Goal: Check status: Check status

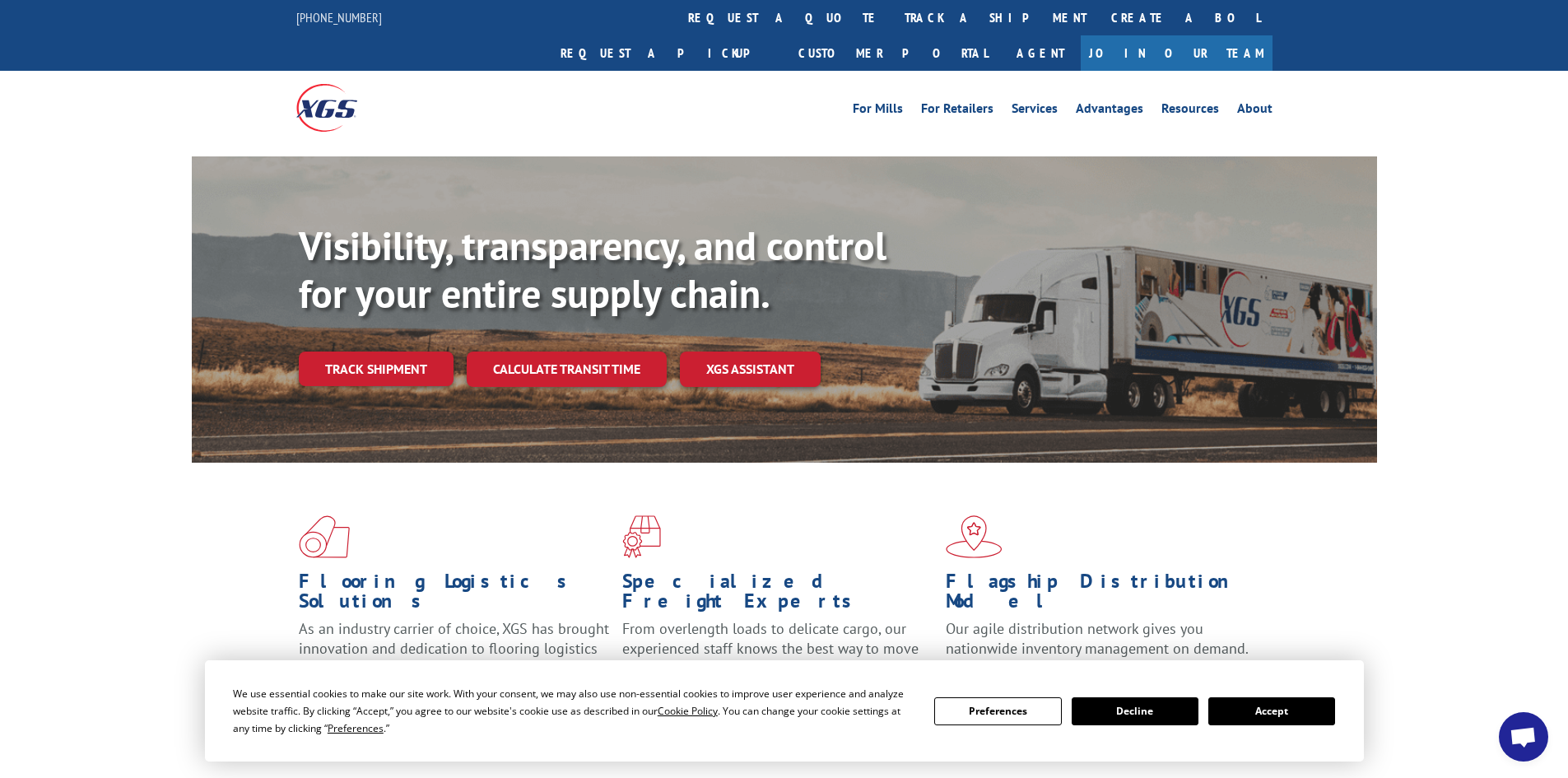
click at [1263, 711] on button "Accept" at bounding box center [1271, 711] width 127 height 28
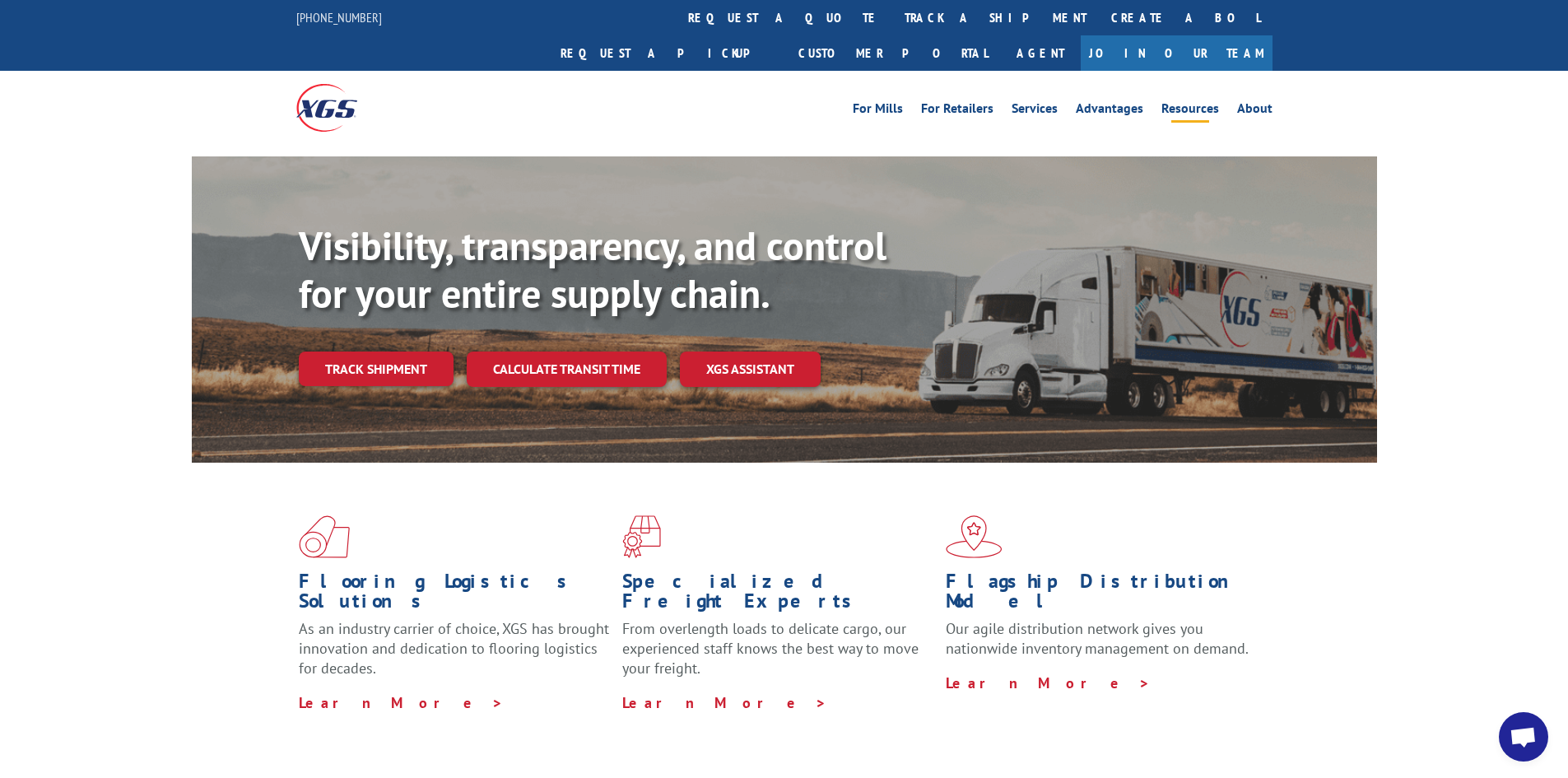
click at [1192, 102] on link "Resources" at bounding box center [1190, 112] width 58 height 18
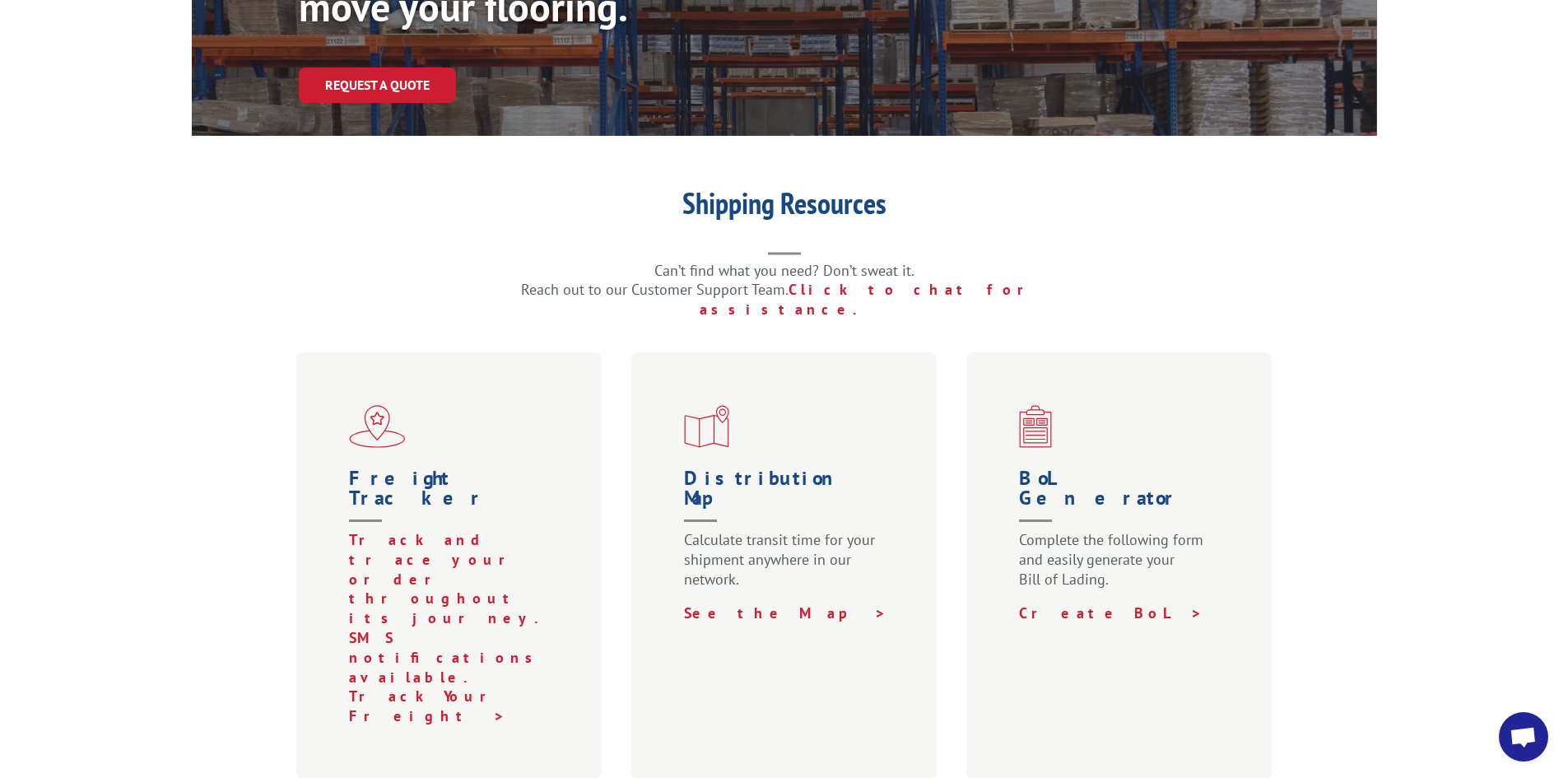
scroll to position [296, 0]
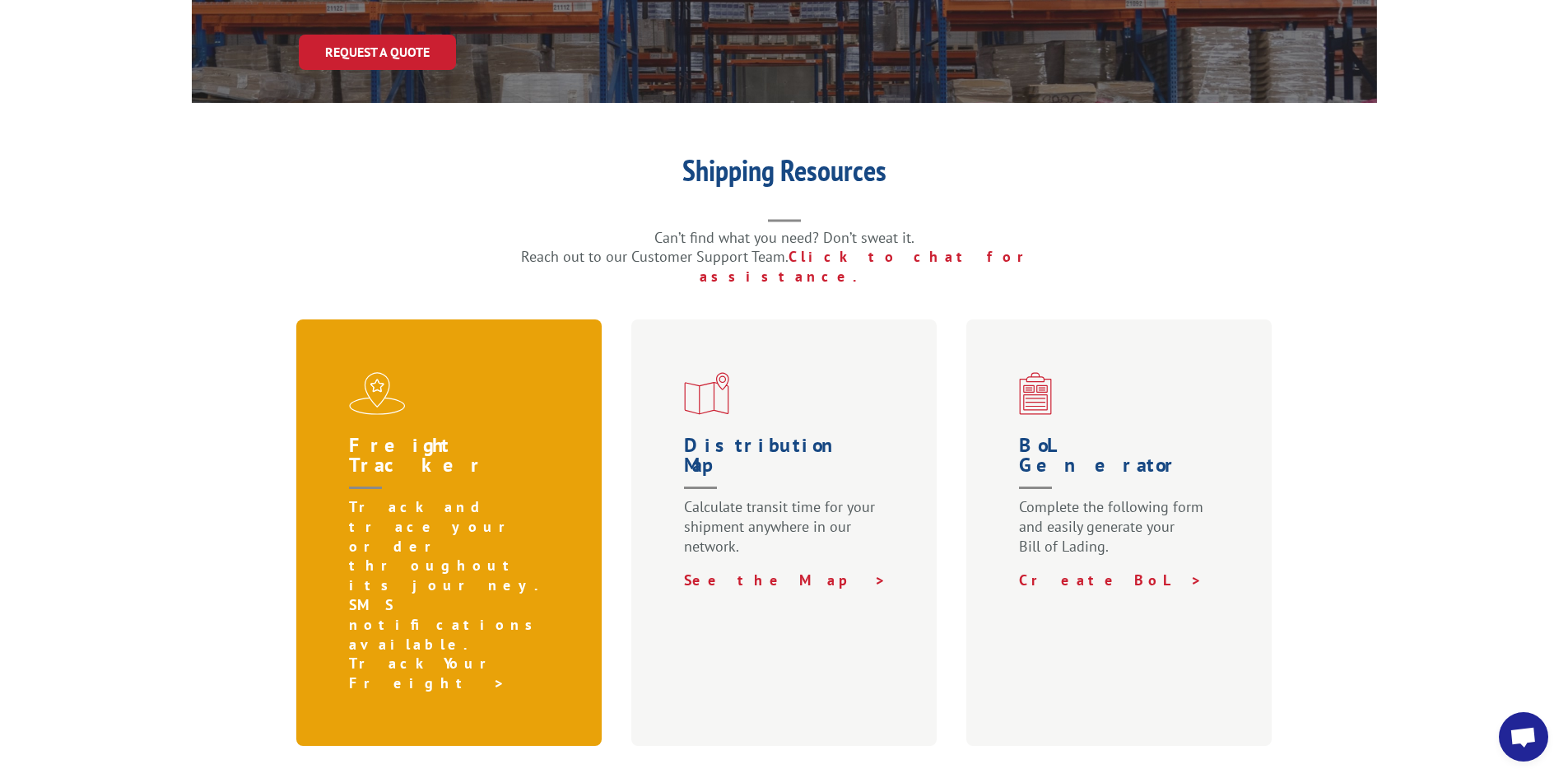
click at [414, 654] on link "Track Your Freight >" at bounding box center [429, 673] width 161 height 38
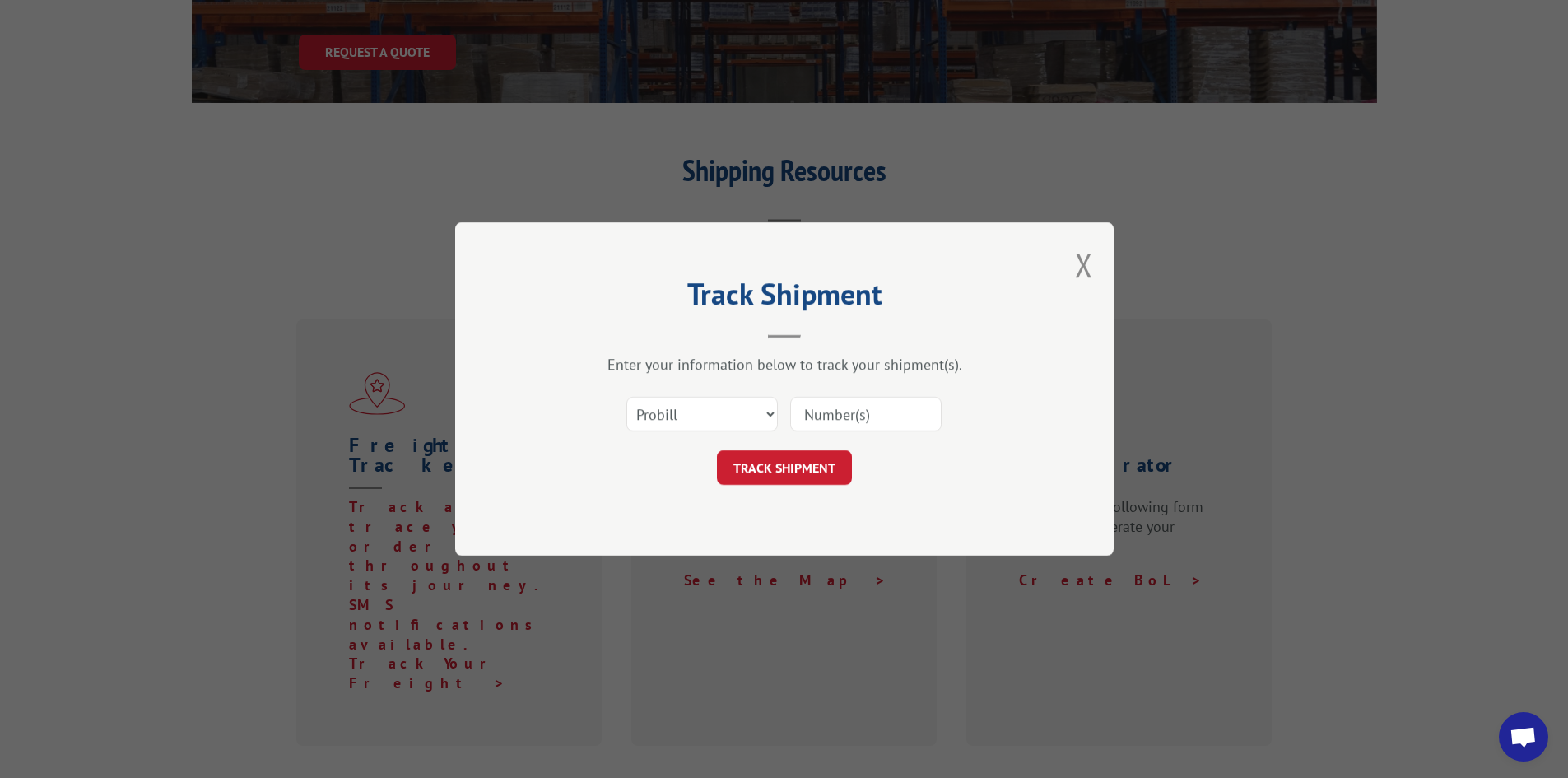
click at [875, 416] on input at bounding box center [866, 414] width 152 height 35
type input "54402350"
click at [794, 476] on button "TRACK SHIPMENT" at bounding box center [785, 468] width 135 height 35
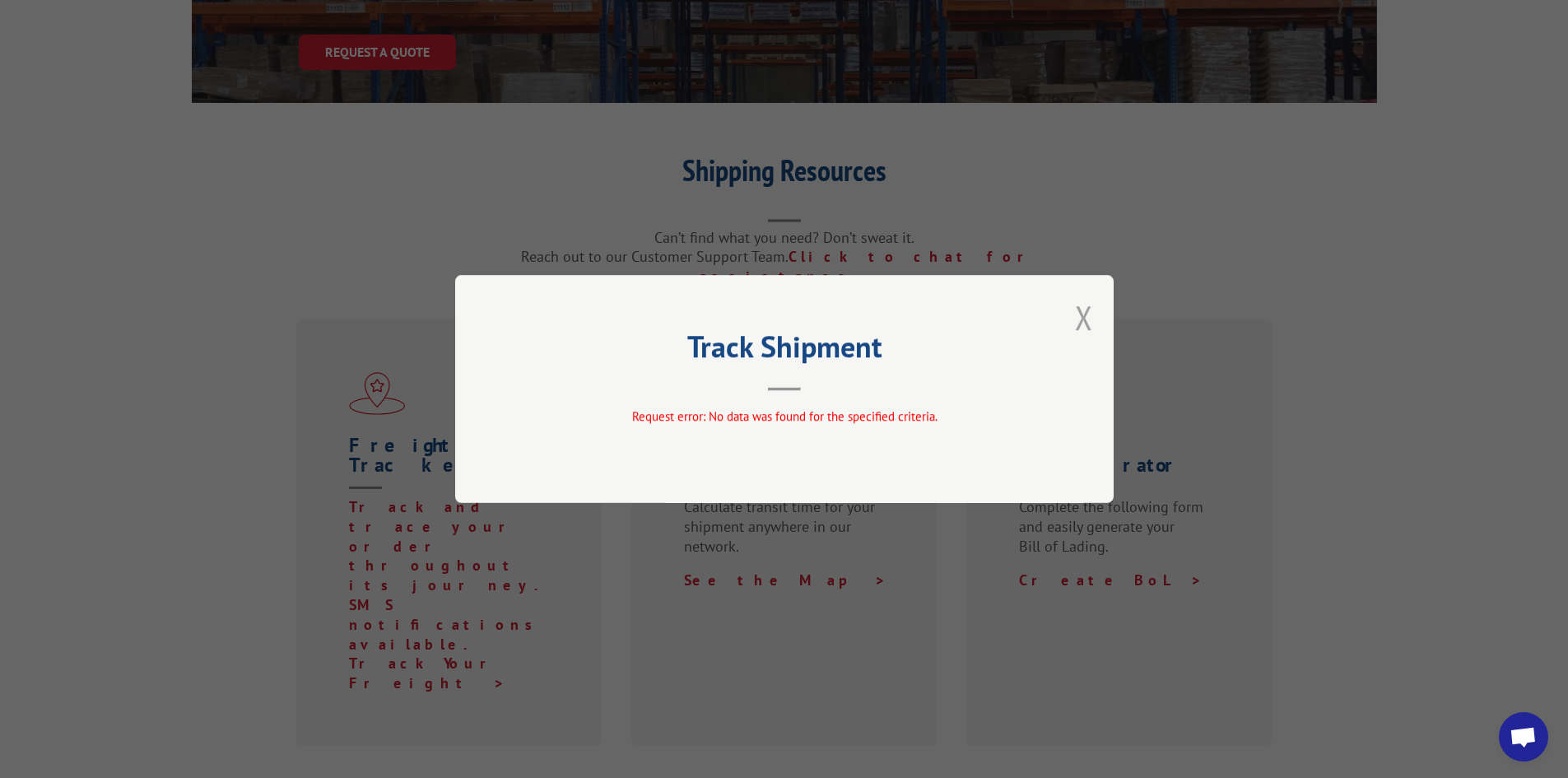
click at [1083, 314] on button "Close modal" at bounding box center [1084, 317] width 18 height 44
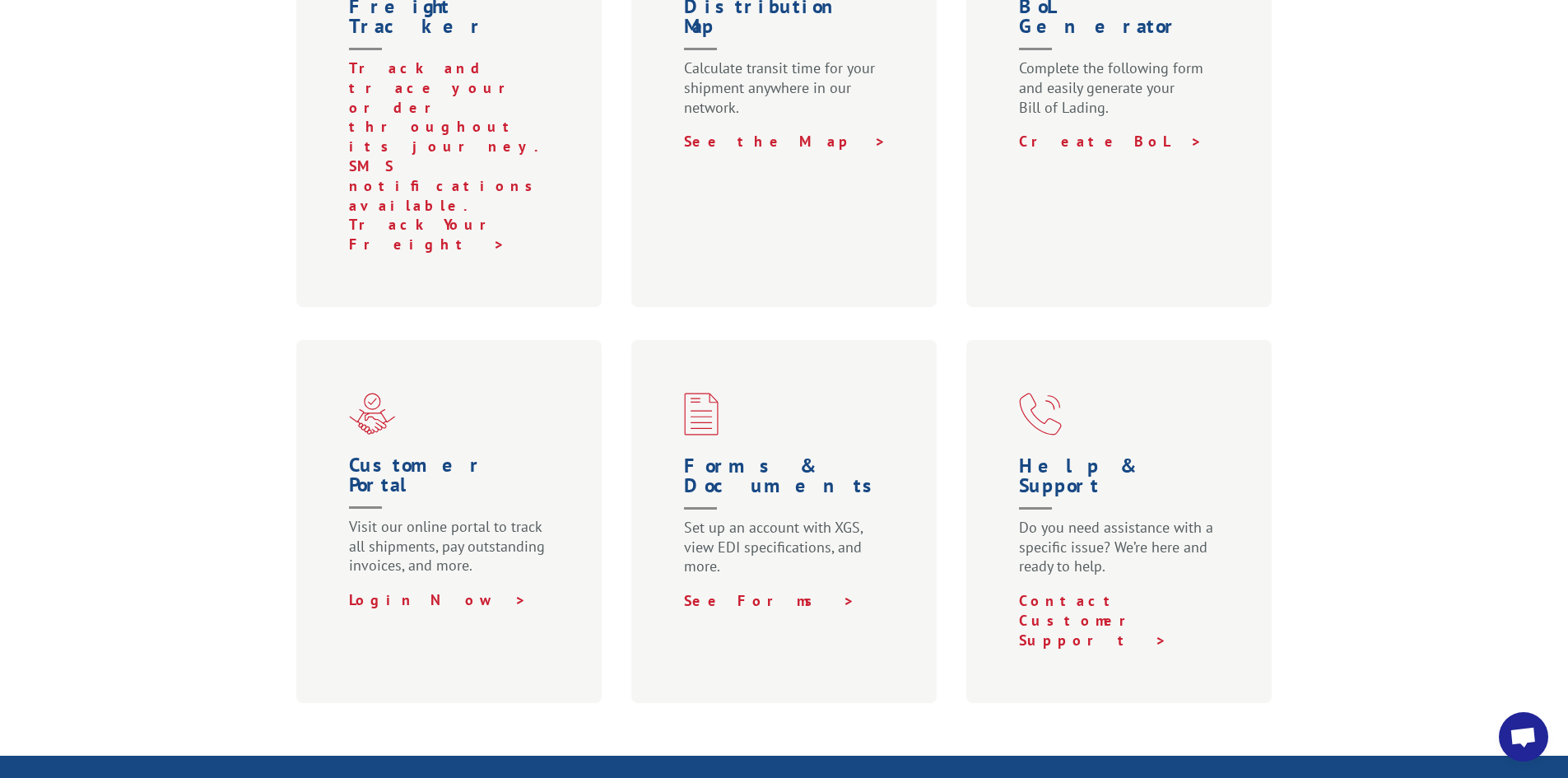
scroll to position [55, 0]
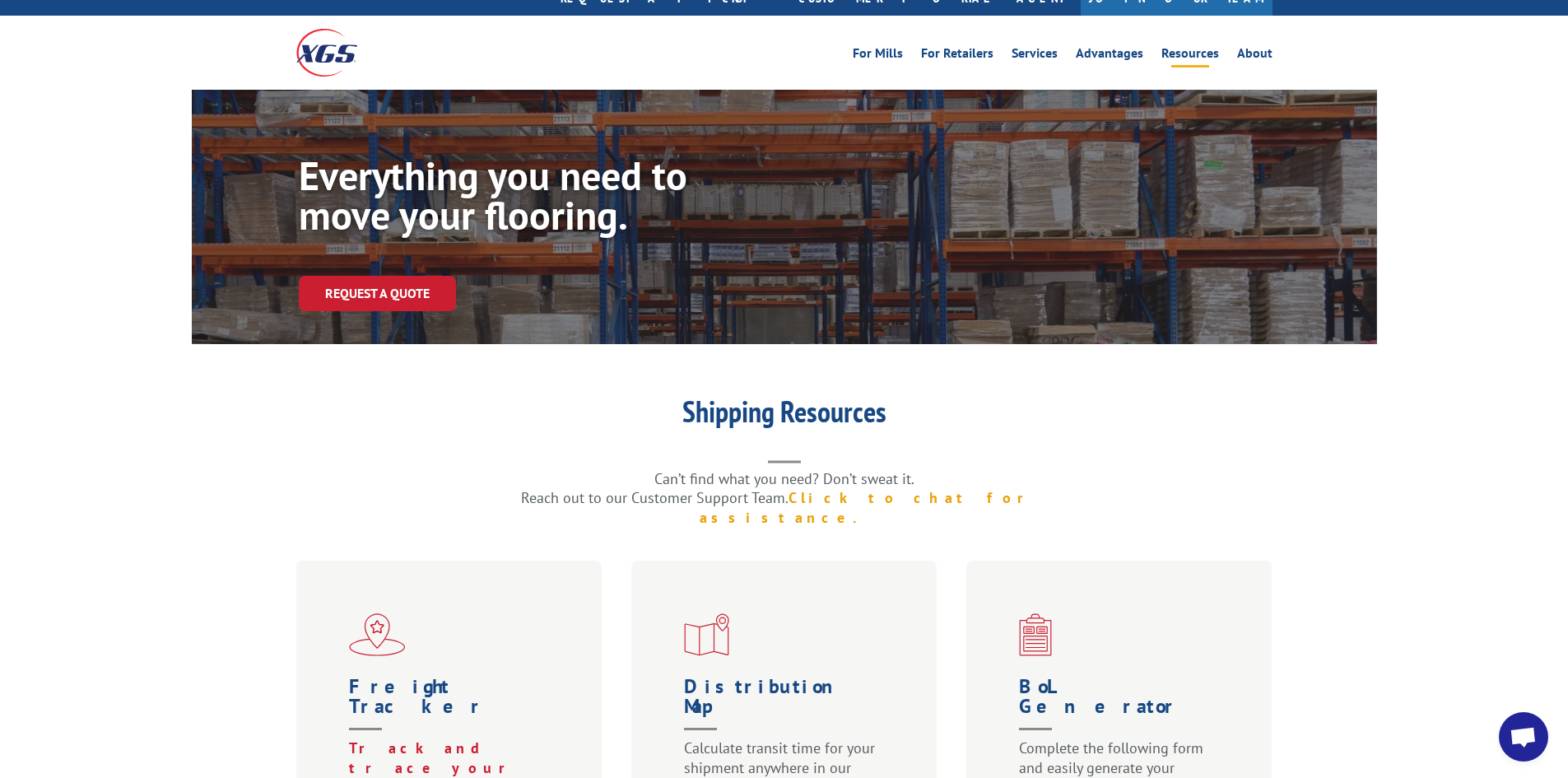
click at [903, 488] on link "Click to chat for assistance." at bounding box center [874, 507] width 347 height 38
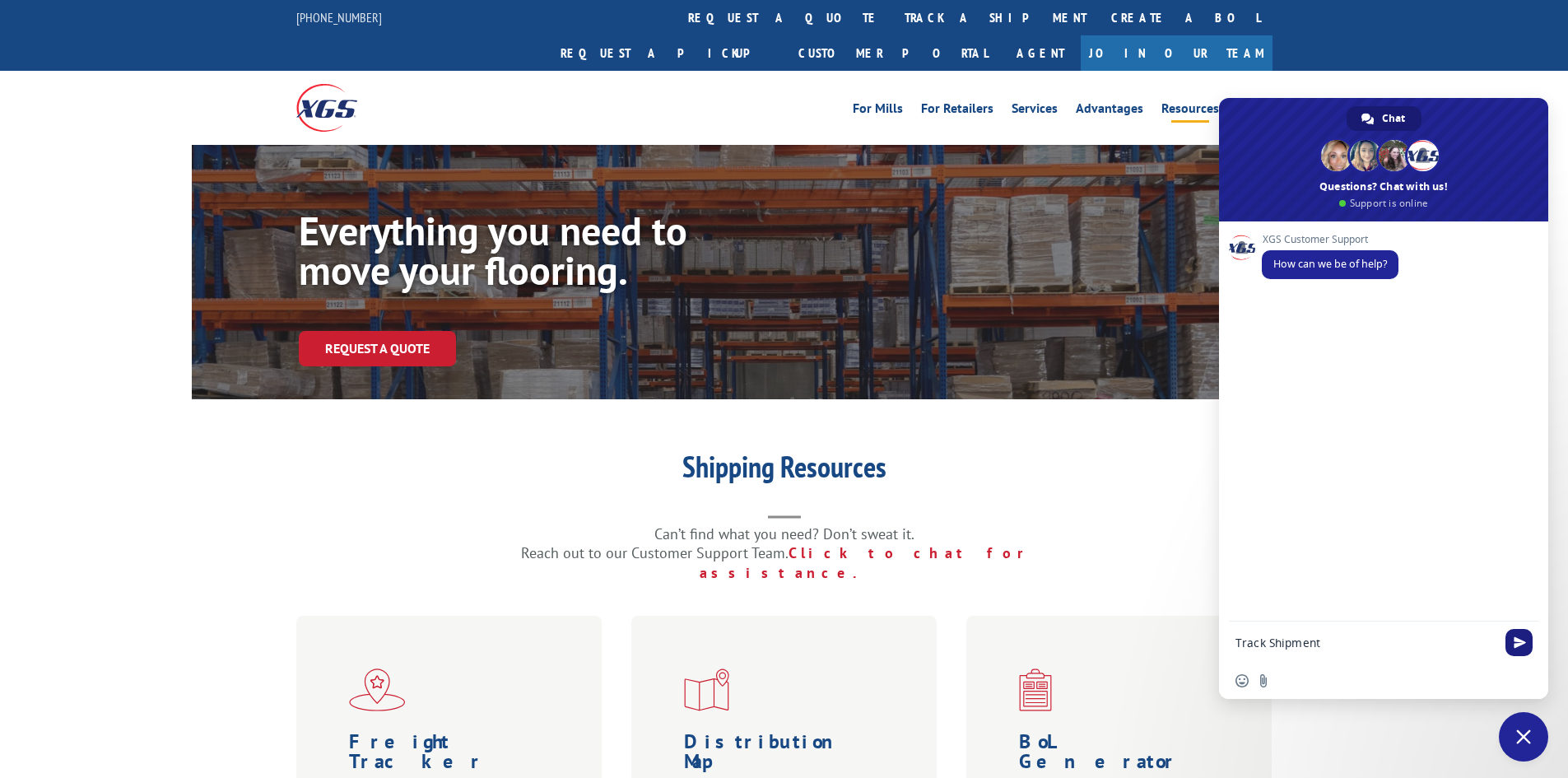
type textarea "Track Shipment"
click at [1517, 640] on span "Send" at bounding box center [1520, 643] width 13 height 13
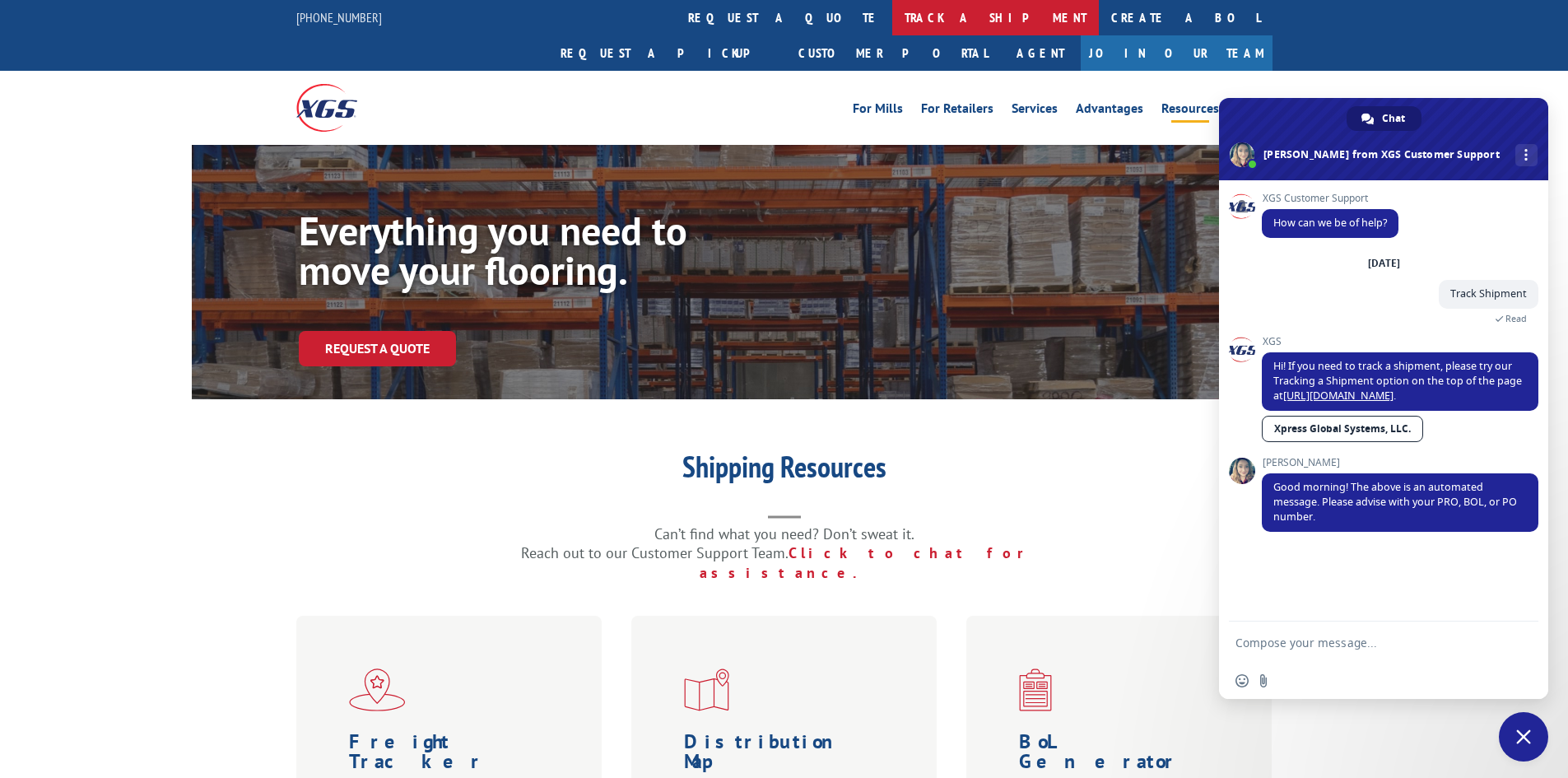
click at [892, 13] on link "track a shipment" at bounding box center [995, 17] width 207 height 36
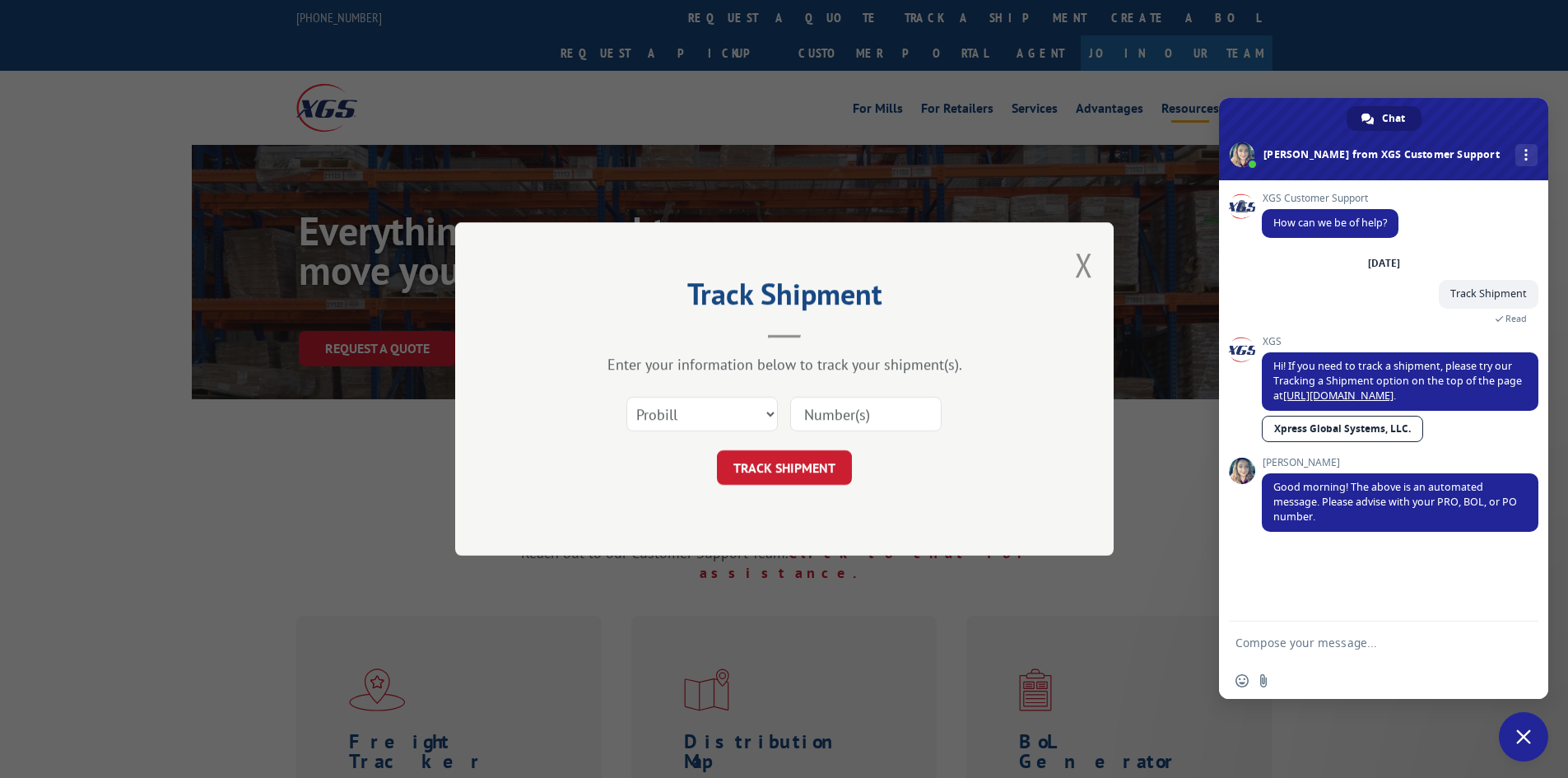
click at [876, 415] on input at bounding box center [866, 414] width 152 height 35
type input "54402350"
click at [768, 414] on select "Select category... Probill BOL PO" at bounding box center [702, 414] width 152 height 35
select select "bol"
click at [626, 397] on select "Select category... Probill BOL PO" at bounding box center [702, 414] width 152 height 35
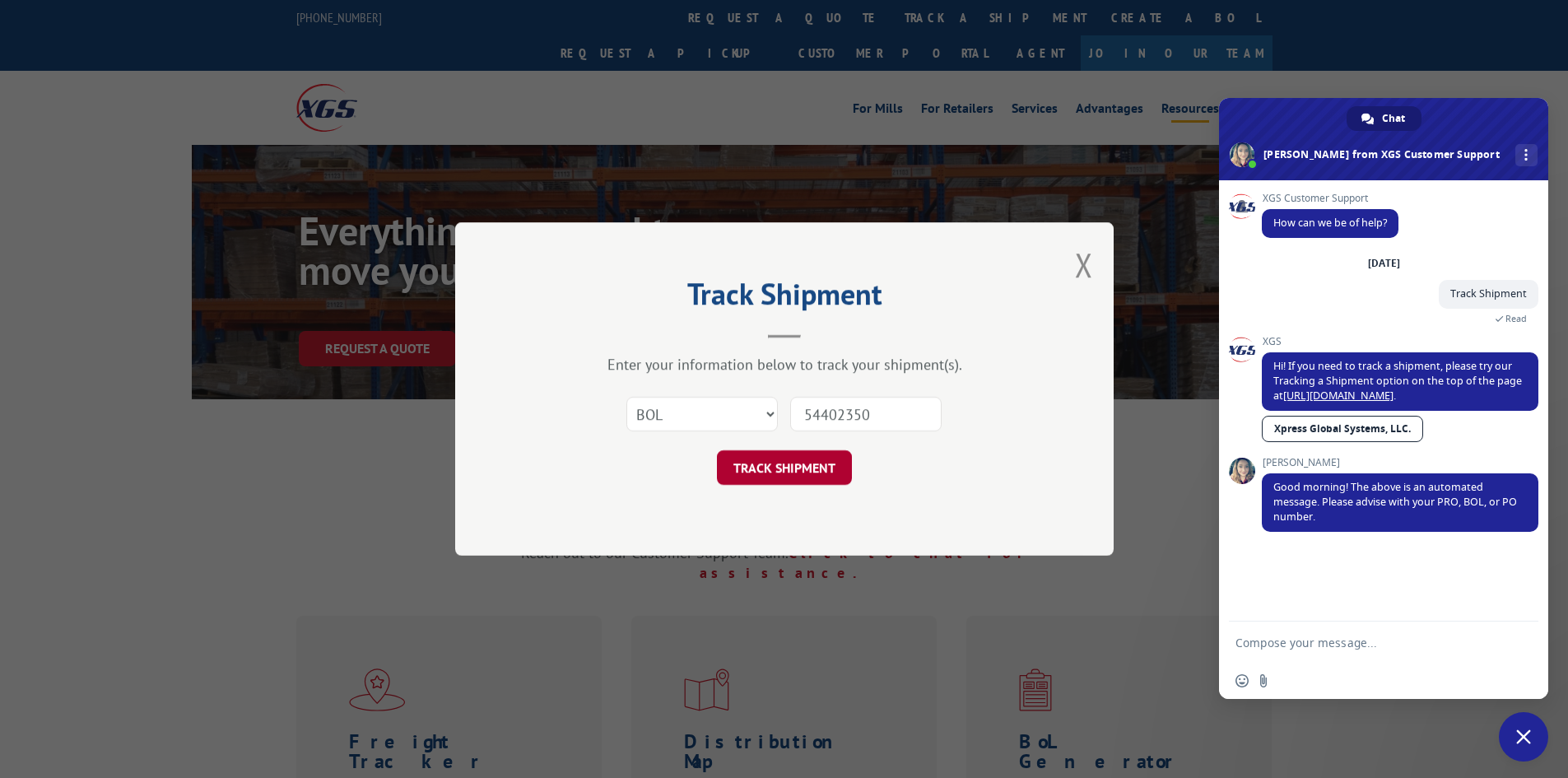
click at [778, 472] on button "TRACK SHIPMENT" at bounding box center [785, 468] width 135 height 35
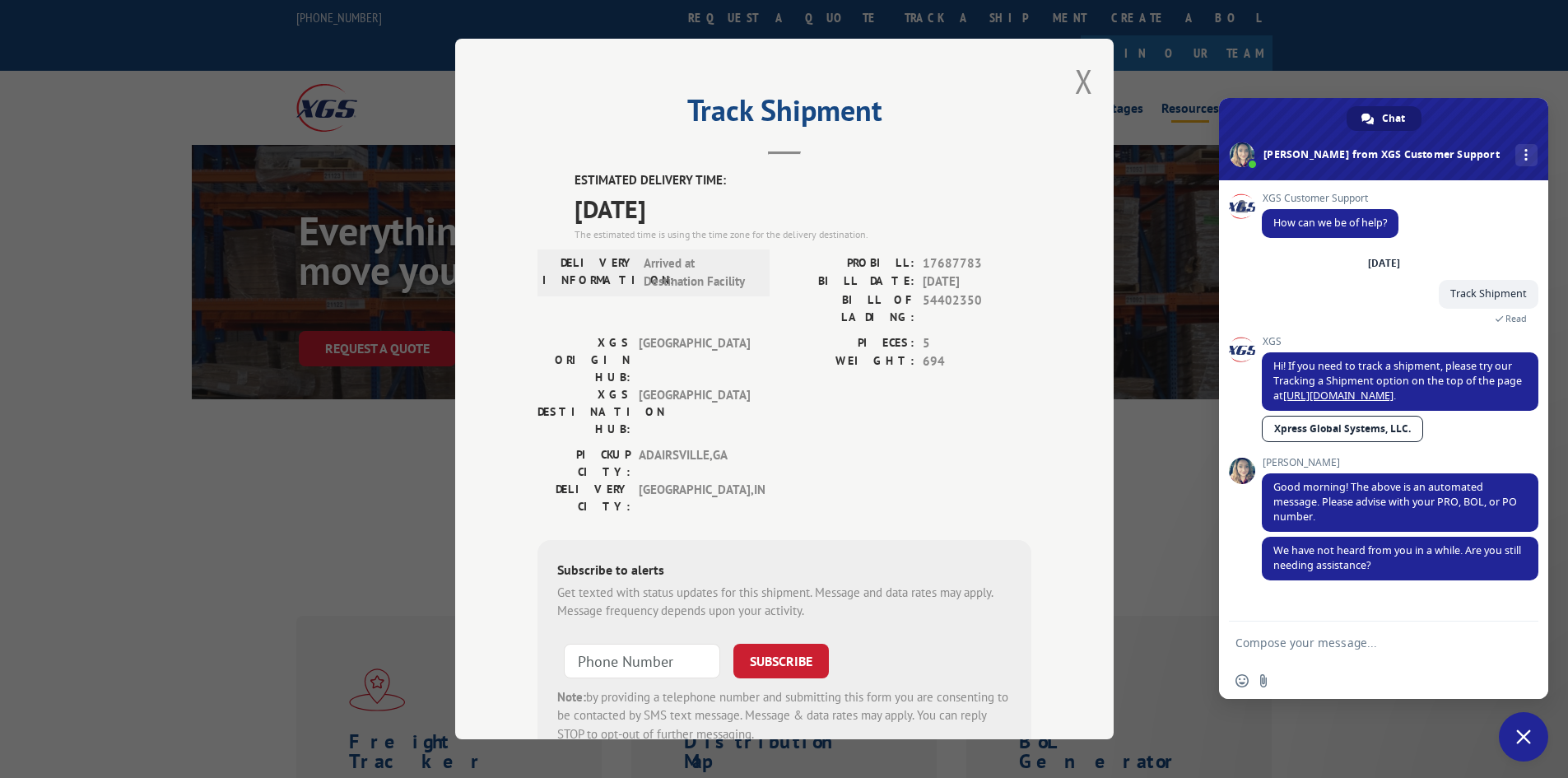
click at [1252, 645] on textarea "Compose your message..." at bounding box center [1365, 643] width 260 height 15
type textarea "All good. Thanks!"
click at [1523, 647] on span "Send" at bounding box center [1520, 643] width 13 height 13
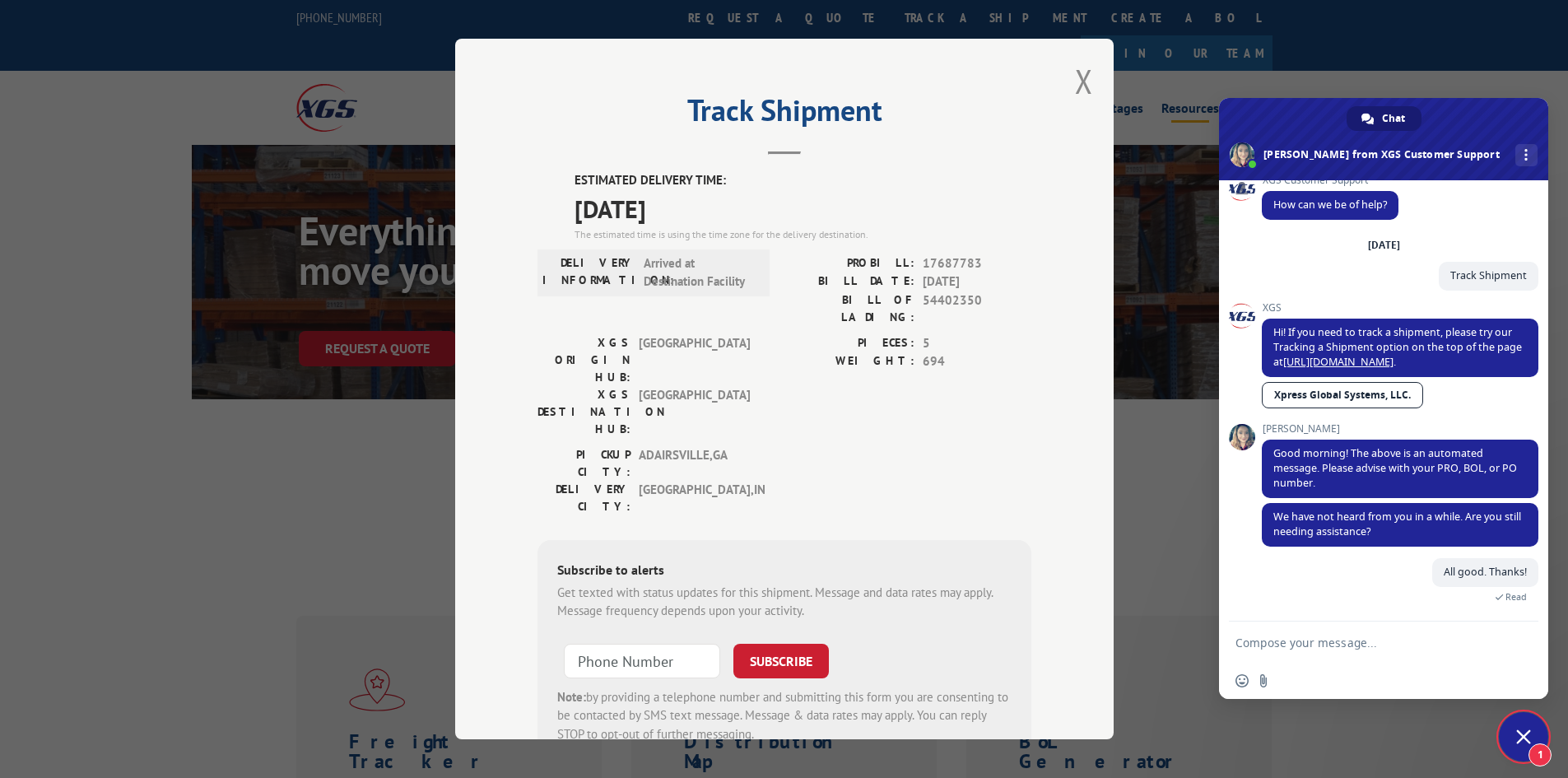
scroll to position [134, 0]
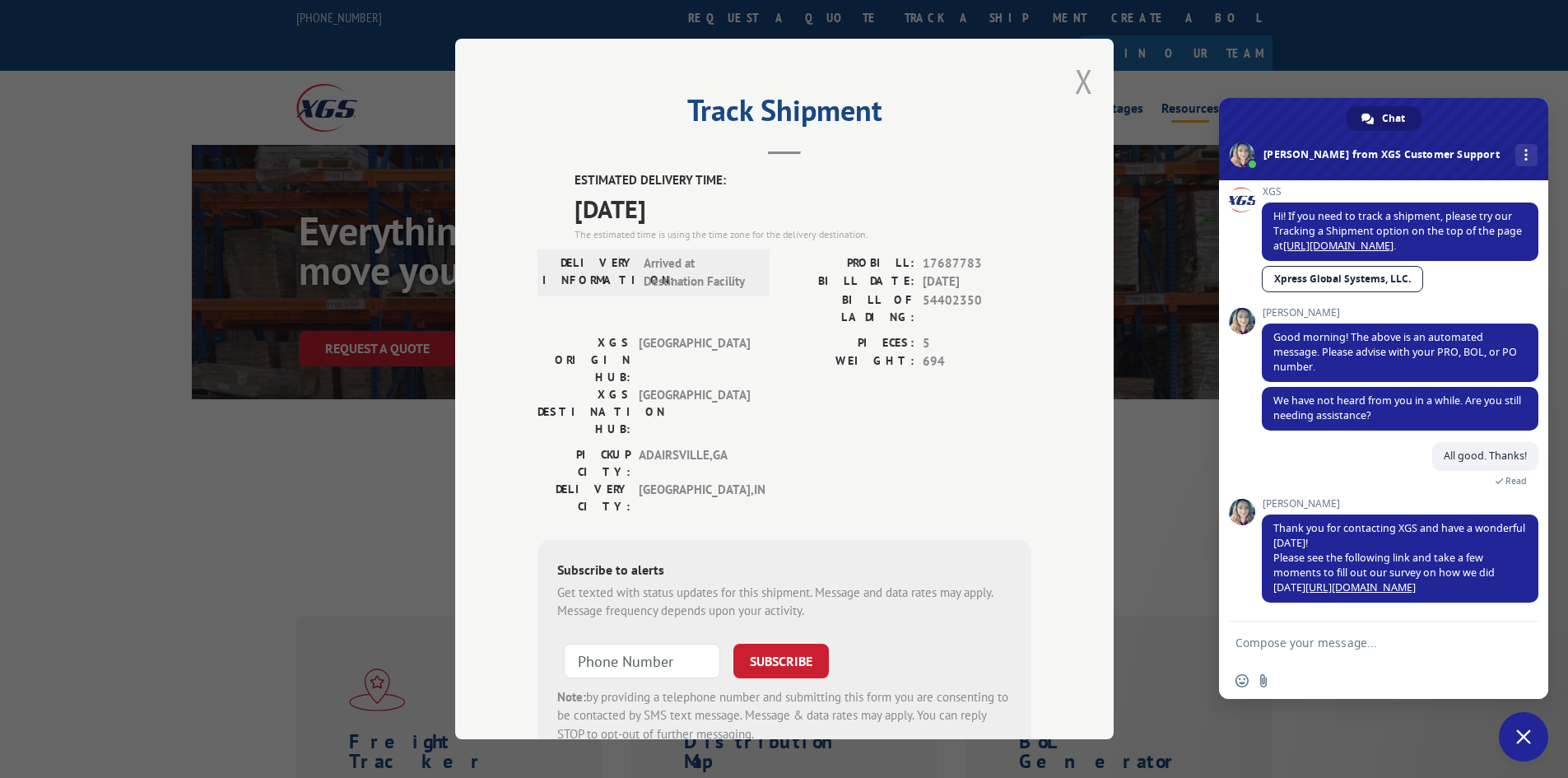
click at [1081, 81] on button "Close modal" at bounding box center [1084, 81] width 18 height 44
